Goal: Transaction & Acquisition: Purchase product/service

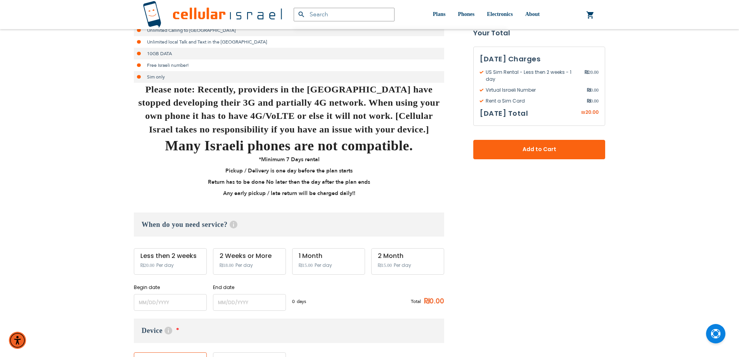
scroll to position [233, 0]
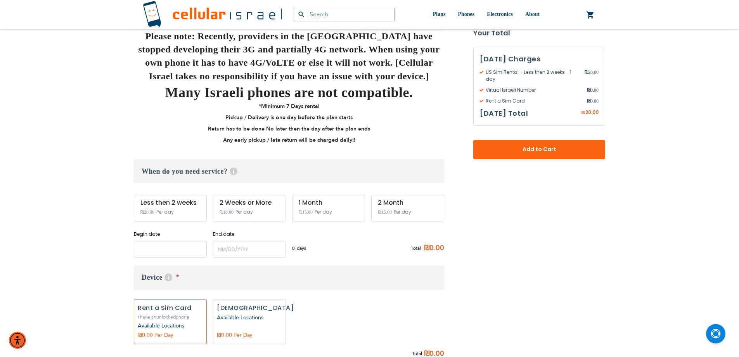
click at [177, 249] on input "name" at bounding box center [170, 249] width 73 height 17
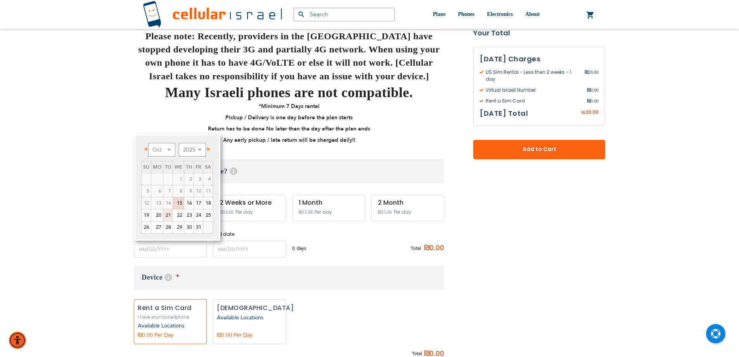
click at [168, 215] on link "21" at bounding box center [167, 215] width 9 height 12
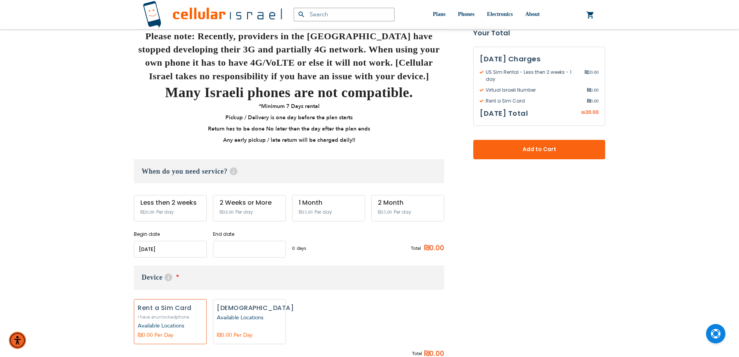
click at [245, 248] on input "name" at bounding box center [249, 249] width 73 height 17
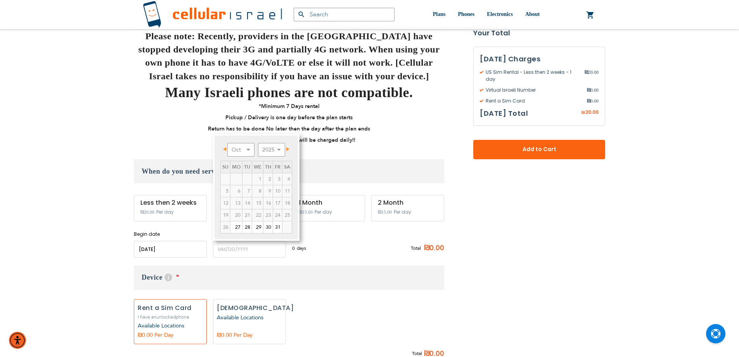
click at [192, 247] on input "name" at bounding box center [170, 249] width 73 height 17
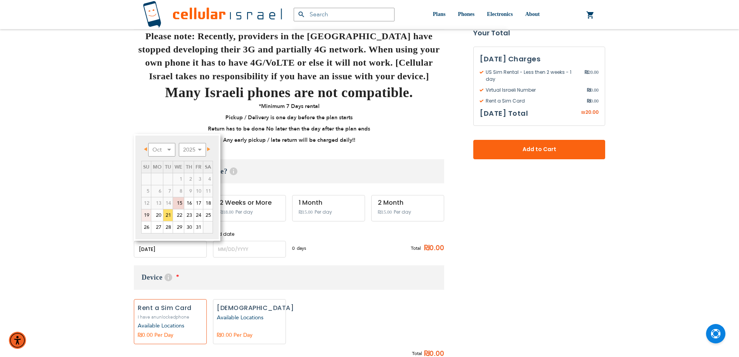
click at [148, 214] on link "19" at bounding box center [146, 215] width 9 height 12
type input "[DATE]"
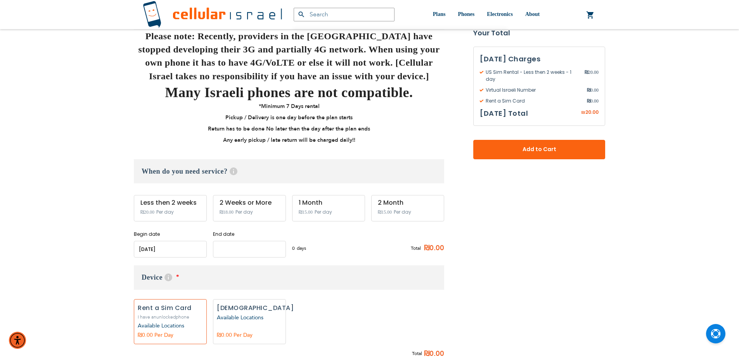
click at [263, 248] on input "name" at bounding box center [249, 249] width 73 height 17
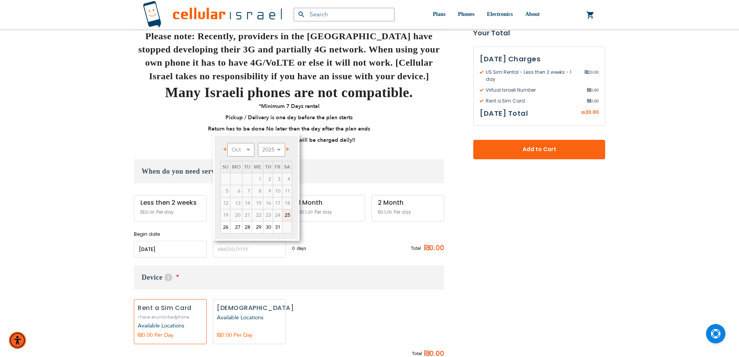
click at [284, 216] on link "25" at bounding box center [287, 215] width 9 height 12
type input "[DATE]"
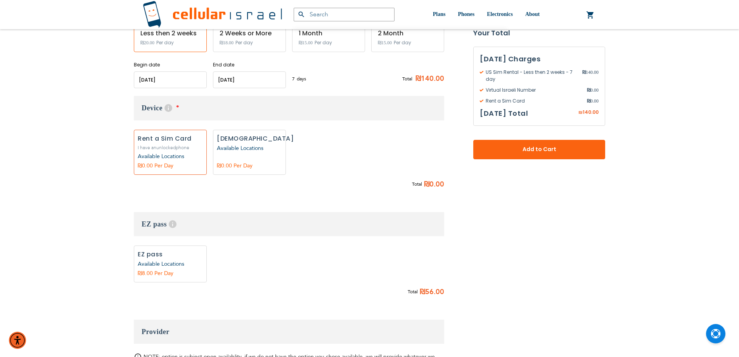
scroll to position [311, 0]
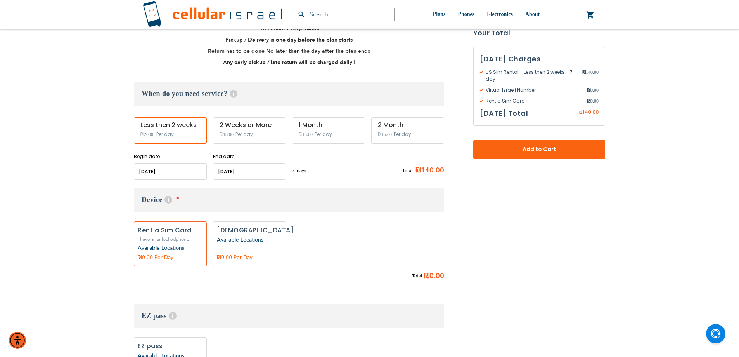
click at [262, 175] on input "name" at bounding box center [249, 171] width 73 height 17
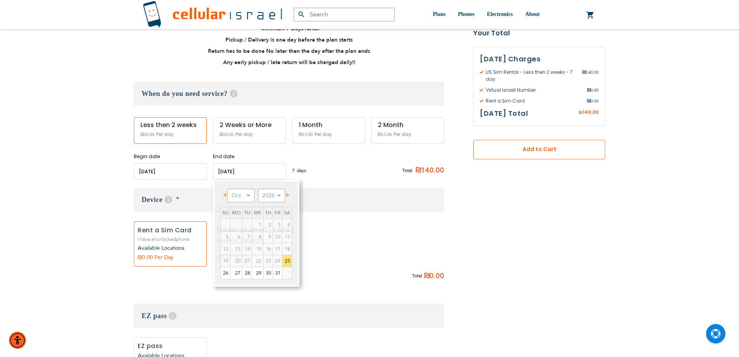
click at [532, 153] on span "Add to Cart" at bounding box center [539, 150] width 81 height 8
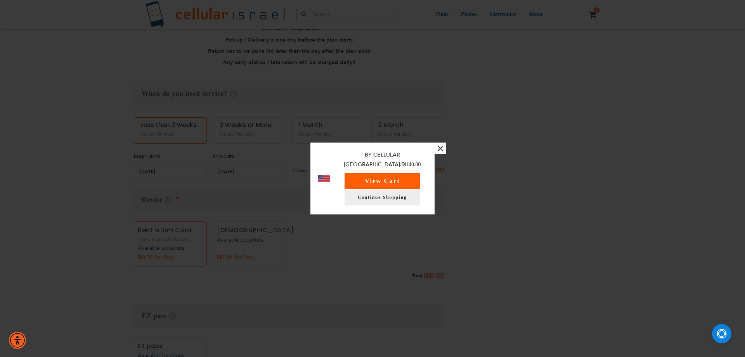
click at [411, 177] on button "View Cart" at bounding box center [383, 181] width 76 height 16
